Goal: Navigation & Orientation: Find specific page/section

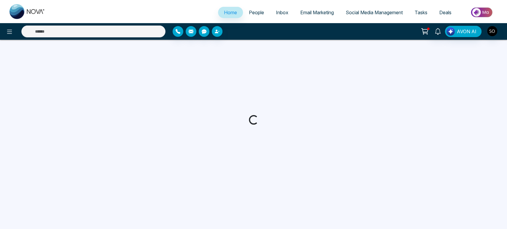
select select "*"
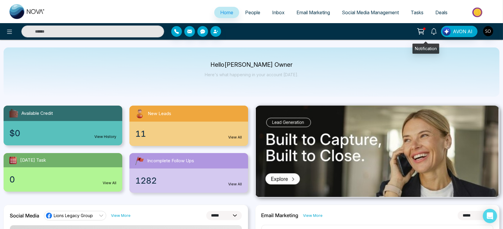
click at [431, 32] on icon at bounding box center [434, 31] width 7 height 7
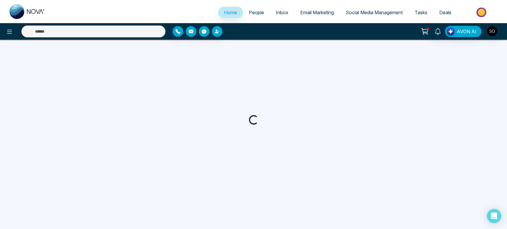
select select "*"
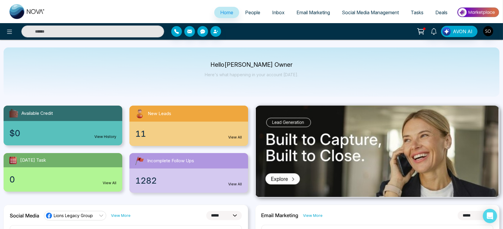
click at [249, 14] on span "People" at bounding box center [252, 12] width 15 height 6
